Goal: Navigation & Orientation: Find specific page/section

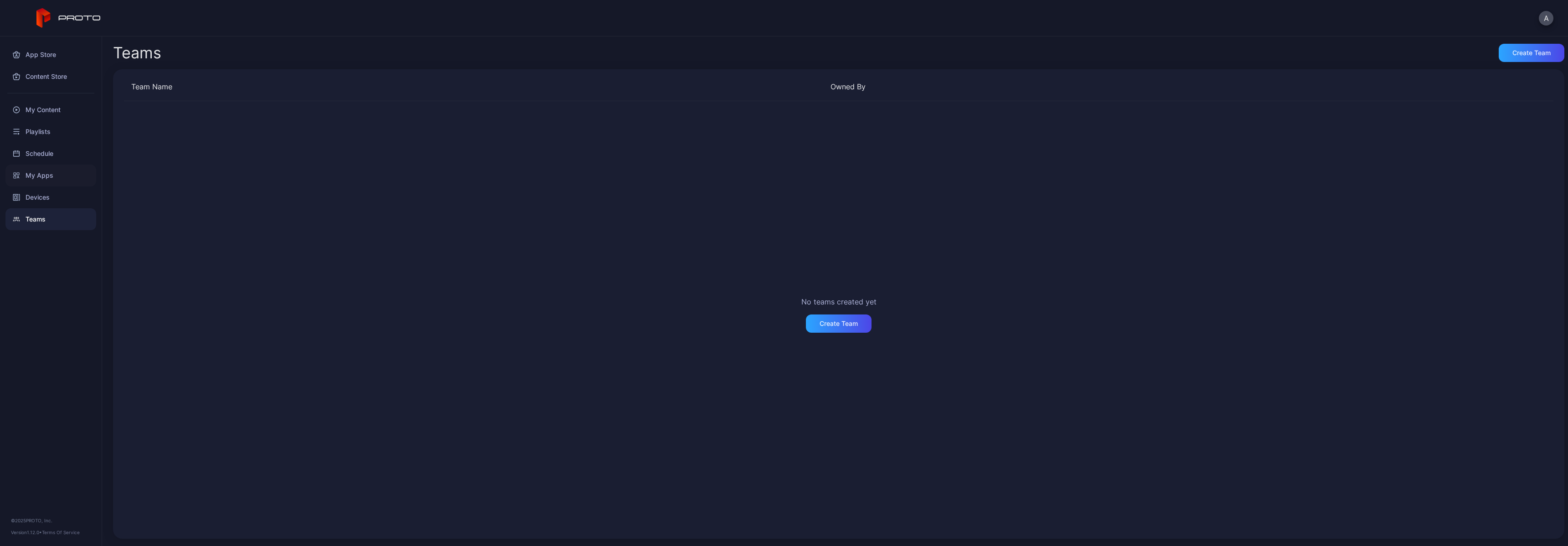
click at [24, 172] on div "My Apps" at bounding box center [51, 175] width 90 height 22
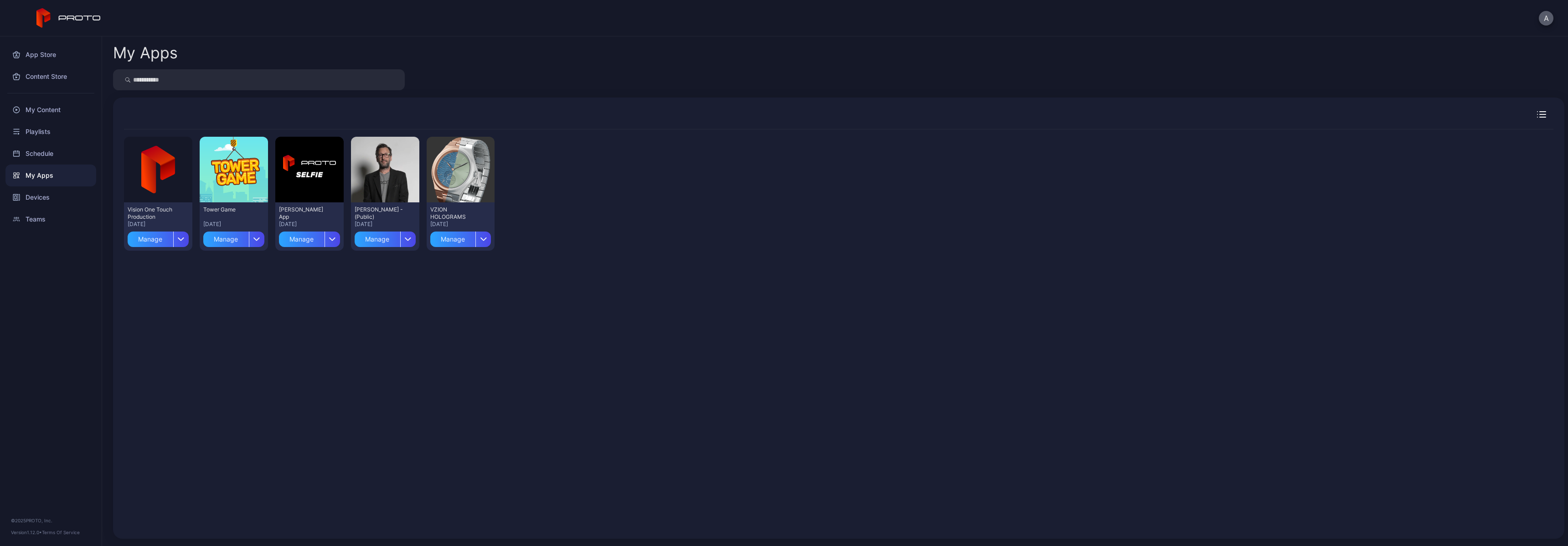
click at [1542, 21] on button "A" at bounding box center [1545, 18] width 14 height 14
click at [730, 209] on div "Preview Vision One Touch Production [DATE] Manage [GEOGRAPHIC_DATA] Game [DATE]…" at bounding box center [838, 193] width 1429 height 128
